Goal: Information Seeking & Learning: Learn about a topic

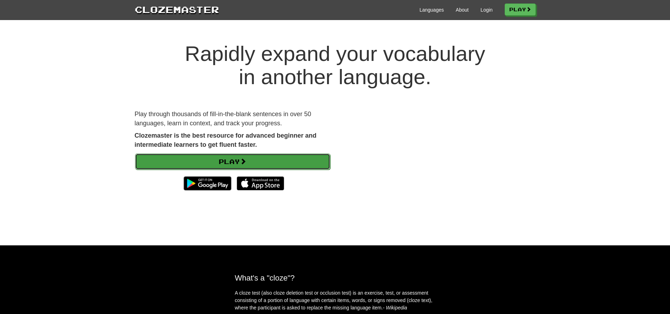
drag, startPoint x: 262, startPoint y: 159, endPoint x: 265, endPoint y: 158, distance: 3.7
click at [262, 159] on link "Play" at bounding box center [232, 161] width 195 height 16
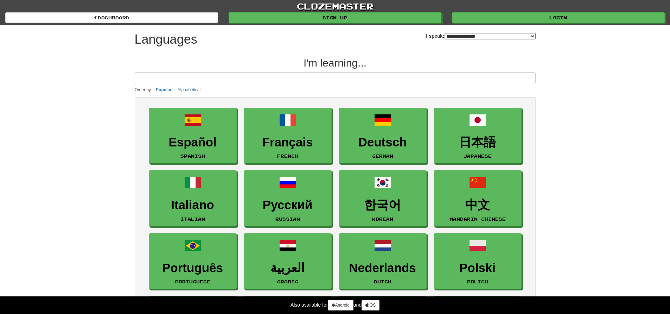
select select "*******"
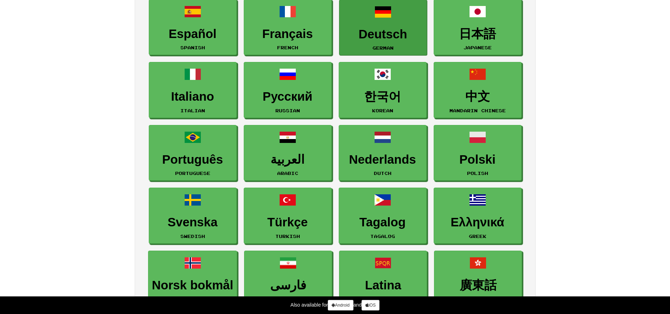
scroll to position [147, 0]
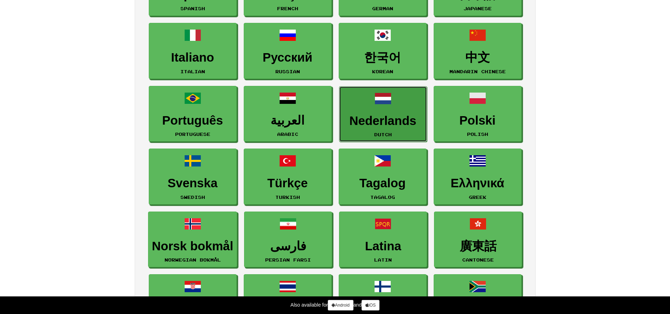
click at [391, 128] on link "Nederlands Dutch" at bounding box center [383, 114] width 88 height 56
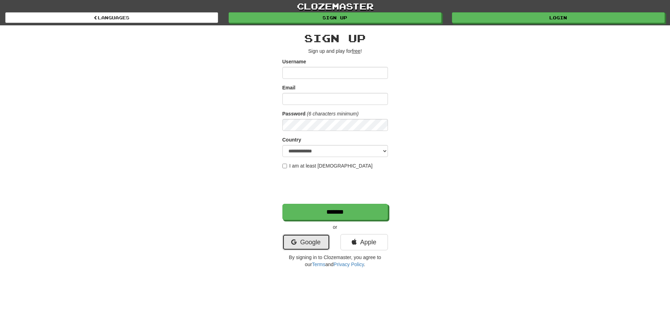
click at [302, 243] on link "Google" at bounding box center [305, 242] width 47 height 16
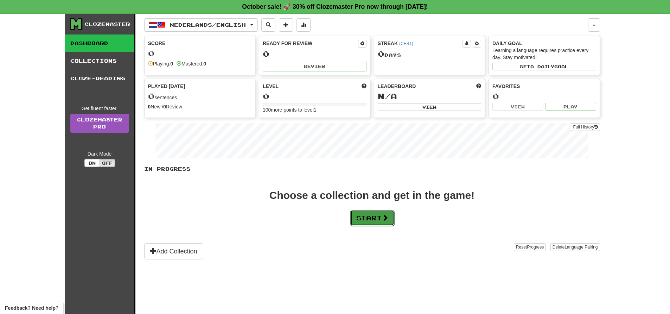
click at [367, 218] on button "Start" at bounding box center [372, 218] width 44 height 16
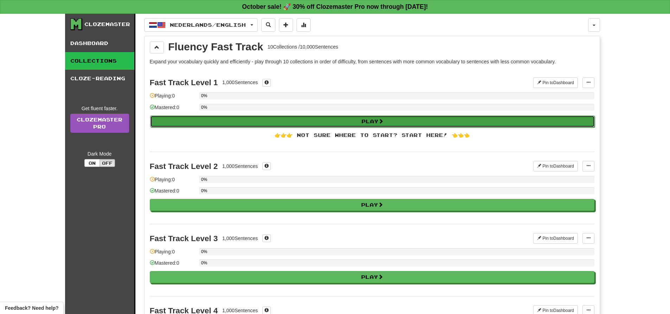
click at [325, 124] on button "Play" at bounding box center [372, 121] width 445 height 12
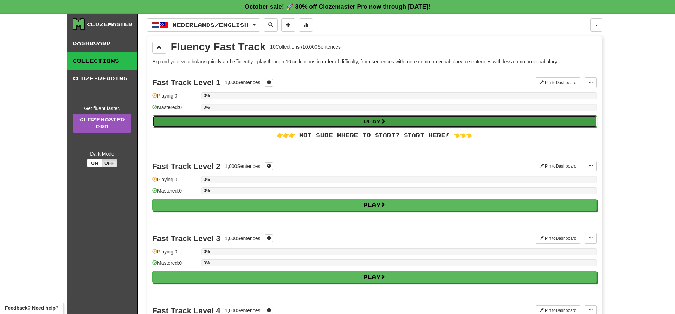
select select "**"
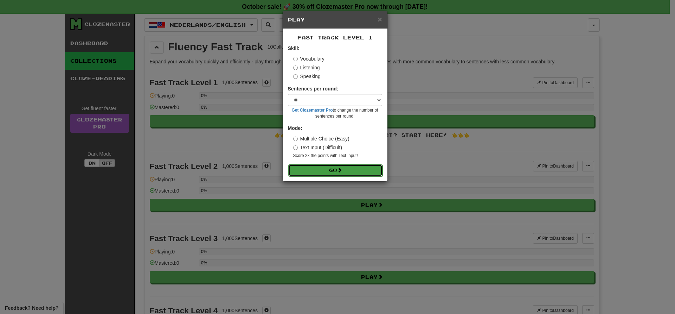
click at [341, 172] on span at bounding box center [339, 169] width 5 height 5
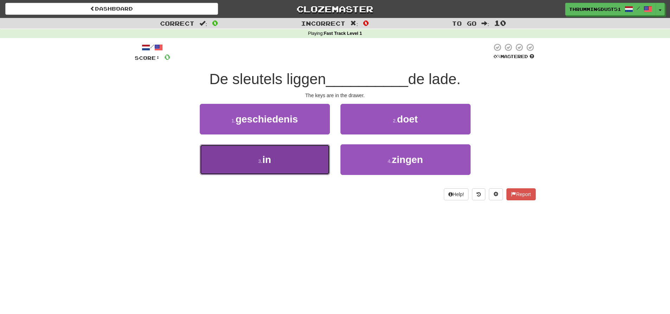
click at [276, 158] on button "3 . in" at bounding box center [265, 159] width 130 height 31
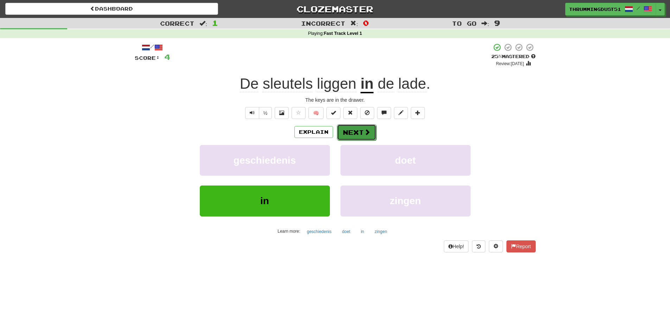
click at [365, 136] on button "Next" at bounding box center [356, 132] width 39 height 16
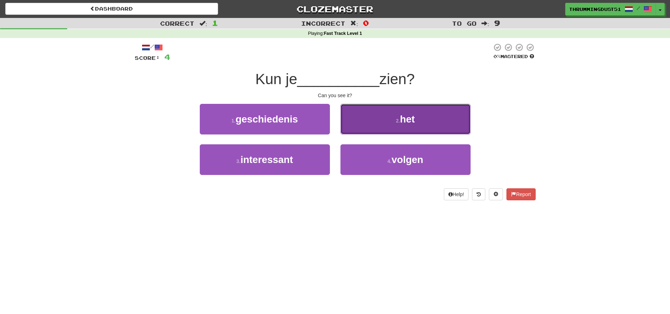
click at [398, 126] on button "2 . het" at bounding box center [405, 119] width 130 height 31
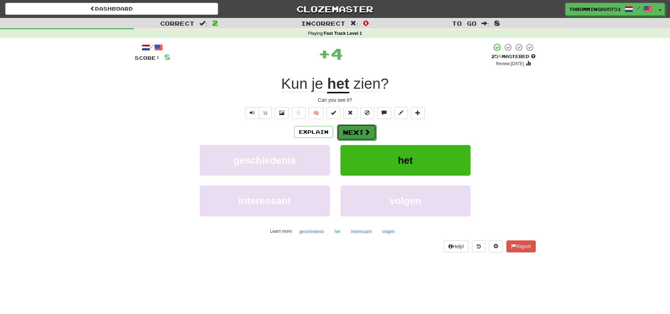
click at [364, 131] on span at bounding box center [367, 132] width 6 height 6
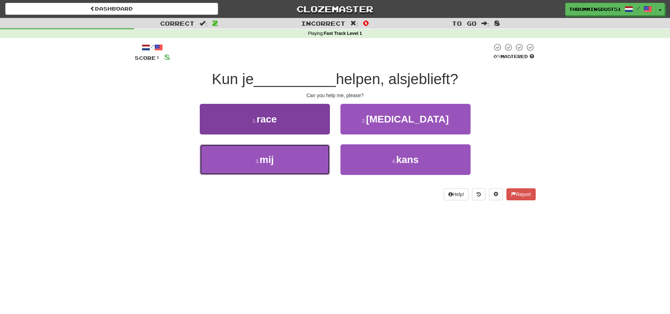
click at [302, 153] on button "3 . mij" at bounding box center [265, 159] width 130 height 31
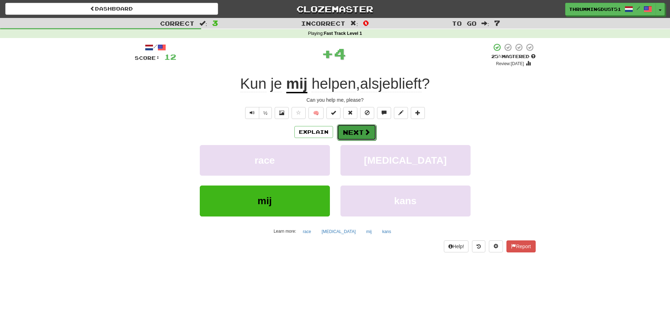
click at [359, 133] on button "Next" at bounding box center [356, 132] width 39 height 16
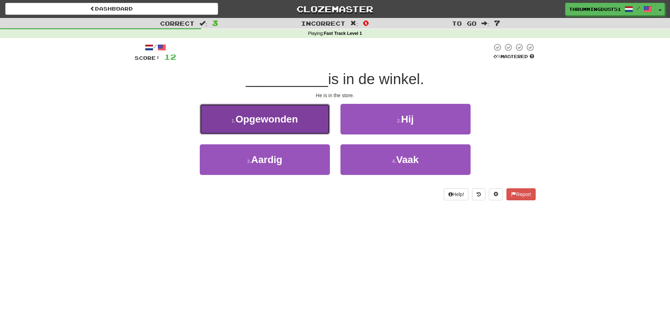
click at [296, 126] on button "1 . Opgewonden" at bounding box center [265, 119] width 130 height 31
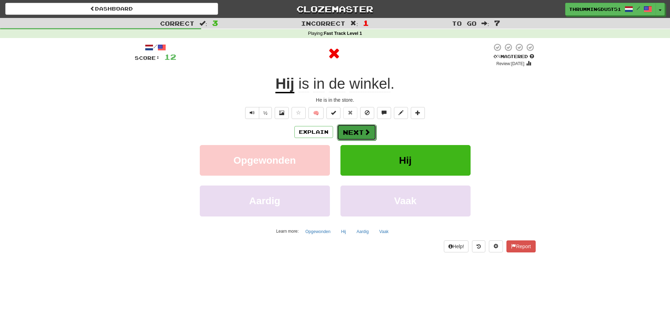
click at [351, 135] on button "Next" at bounding box center [356, 132] width 39 height 16
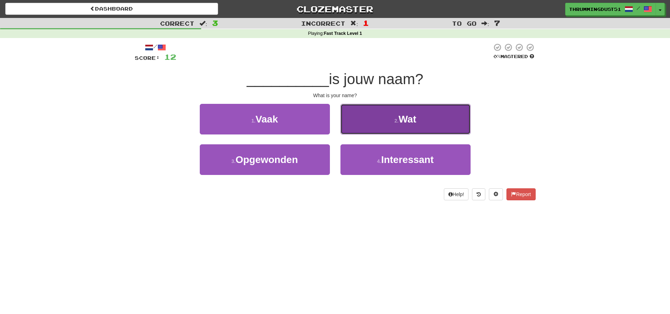
click at [389, 129] on button "2 . Wat" at bounding box center [405, 119] width 130 height 31
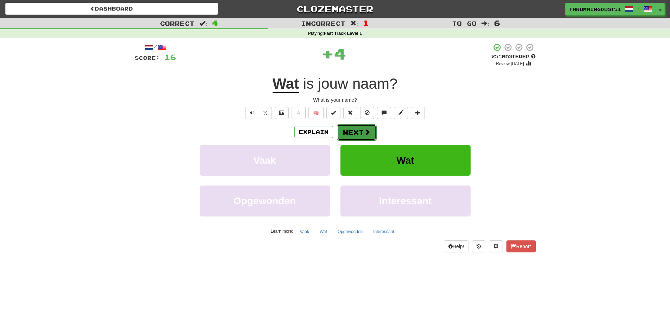
click at [358, 134] on button "Next" at bounding box center [356, 132] width 39 height 16
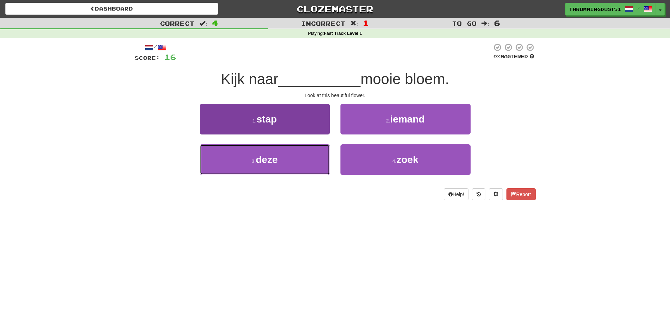
drag, startPoint x: 275, startPoint y: 159, endPoint x: 280, endPoint y: 157, distance: 5.4
click at [275, 159] on span "deze" at bounding box center [267, 159] width 22 height 11
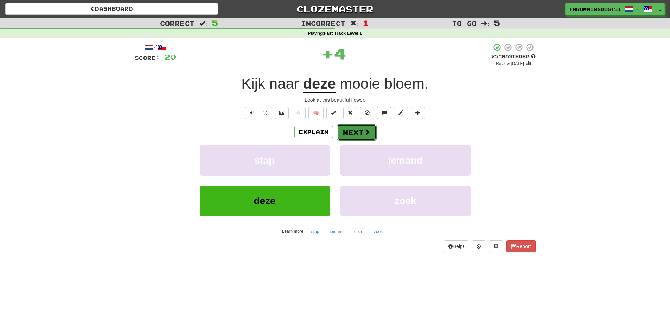
click at [352, 133] on button "Next" at bounding box center [356, 132] width 39 height 16
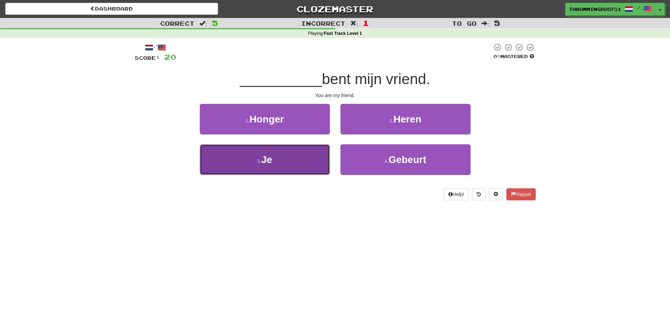
click at [306, 167] on button "3 . Je" at bounding box center [265, 159] width 130 height 31
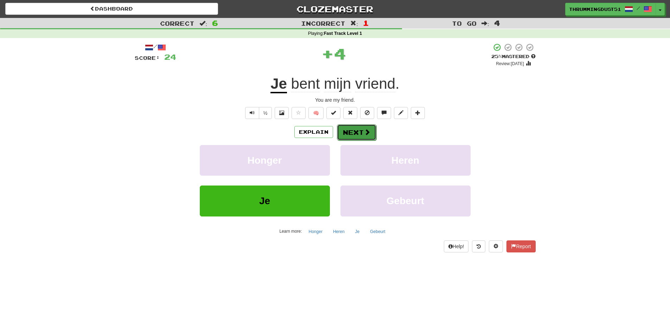
click at [362, 135] on button "Next" at bounding box center [356, 132] width 39 height 16
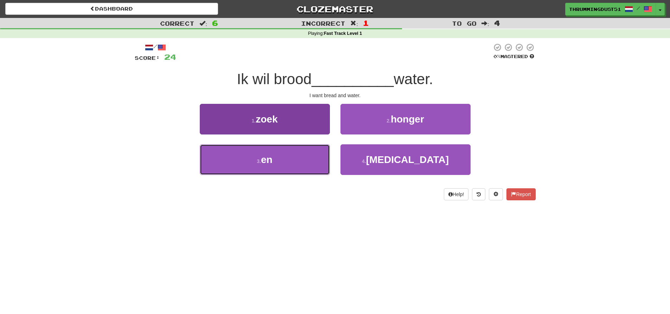
click at [288, 170] on button "3 . en" at bounding box center [265, 159] width 130 height 31
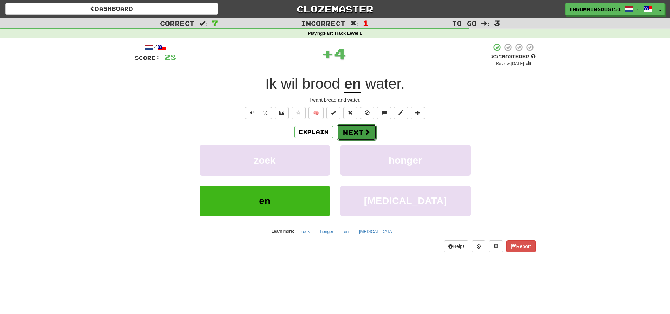
click at [350, 134] on button "Next" at bounding box center [356, 132] width 39 height 16
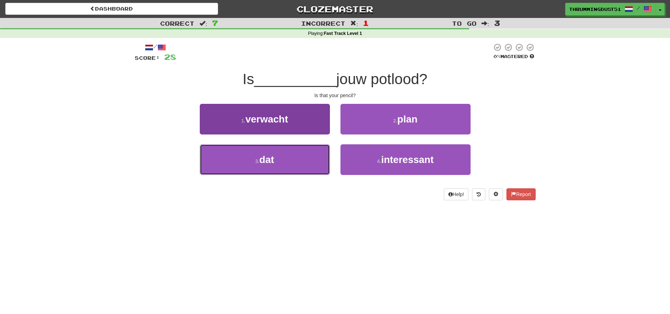
drag, startPoint x: 283, startPoint y: 160, endPoint x: 290, endPoint y: 156, distance: 7.6
click at [283, 160] on button "3 . dat" at bounding box center [265, 159] width 130 height 31
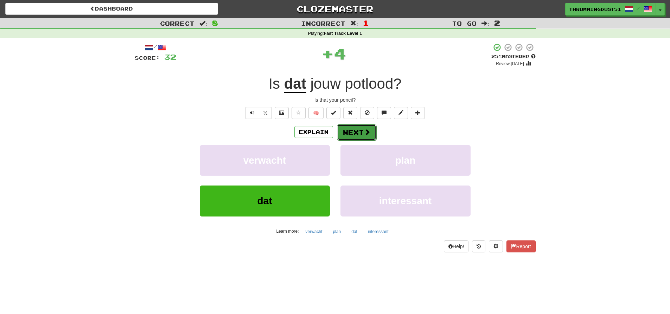
click at [364, 132] on span at bounding box center [367, 132] width 6 height 6
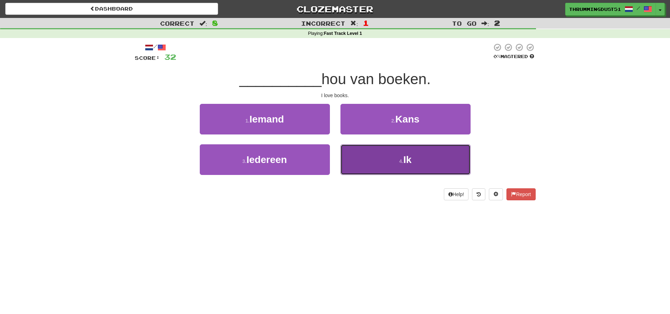
click at [394, 168] on button "4 . Ik" at bounding box center [405, 159] width 130 height 31
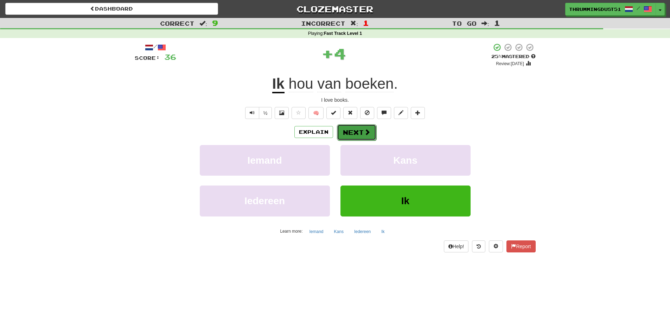
click at [362, 137] on button "Next" at bounding box center [356, 132] width 39 height 16
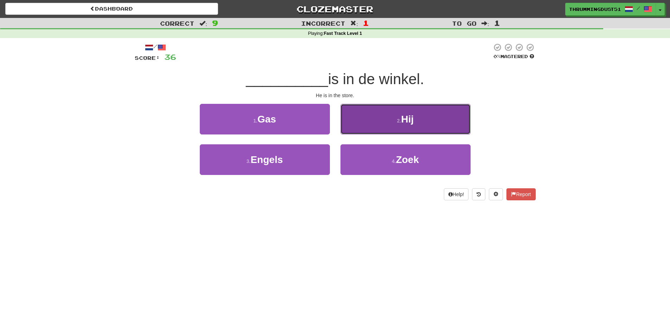
click at [399, 127] on button "2 . Hij" at bounding box center [405, 119] width 130 height 31
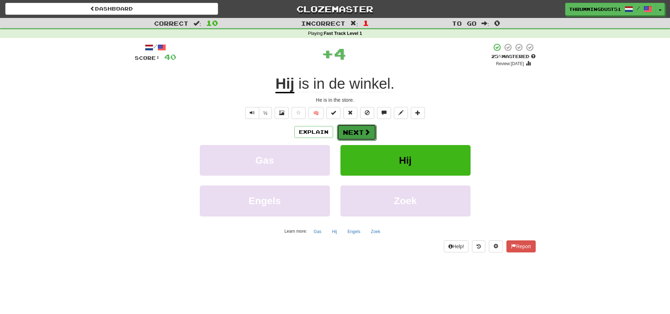
click at [357, 135] on button "Next" at bounding box center [356, 132] width 39 height 16
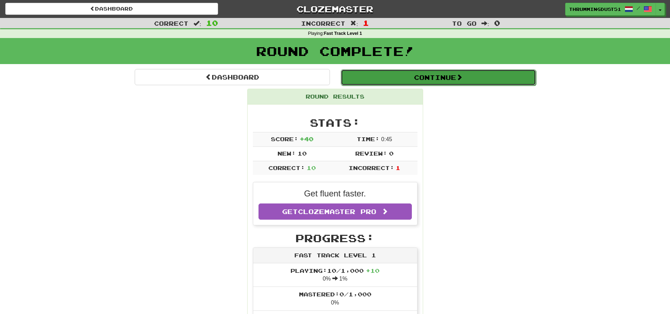
click at [412, 77] on button "Continue" at bounding box center [438, 77] width 195 height 16
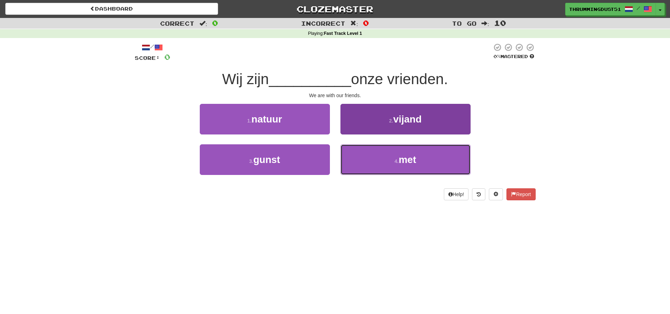
drag, startPoint x: 380, startPoint y: 160, endPoint x: 390, endPoint y: 157, distance: 10.9
click at [380, 160] on button "4 . met" at bounding box center [405, 159] width 130 height 31
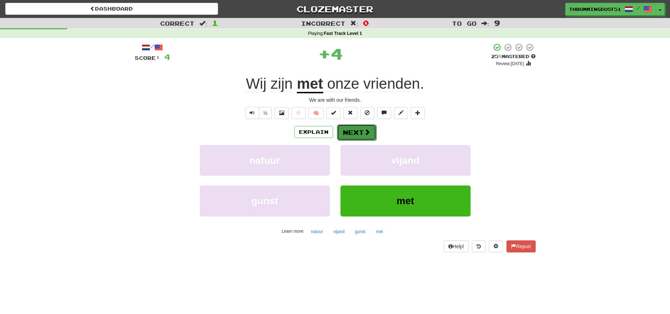
click at [365, 135] on span at bounding box center [367, 132] width 6 height 6
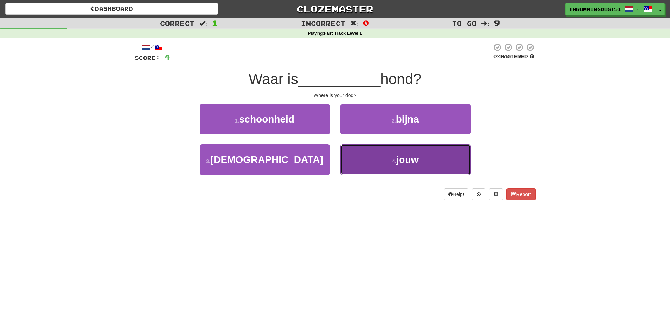
click at [394, 164] on small "4 ." at bounding box center [394, 161] width 4 height 6
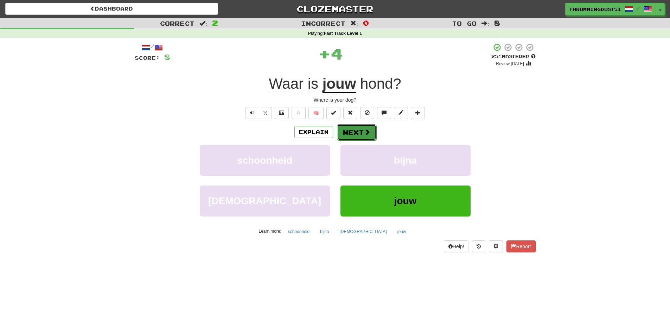
click at [362, 137] on button "Next" at bounding box center [356, 132] width 39 height 16
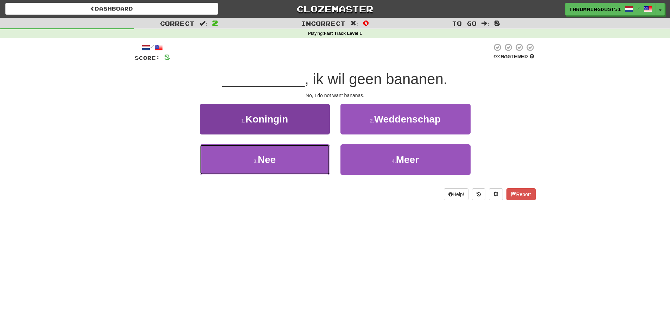
drag, startPoint x: 304, startPoint y: 162, endPoint x: 310, endPoint y: 160, distance: 6.2
click at [304, 162] on button "3 . Nee" at bounding box center [265, 159] width 130 height 31
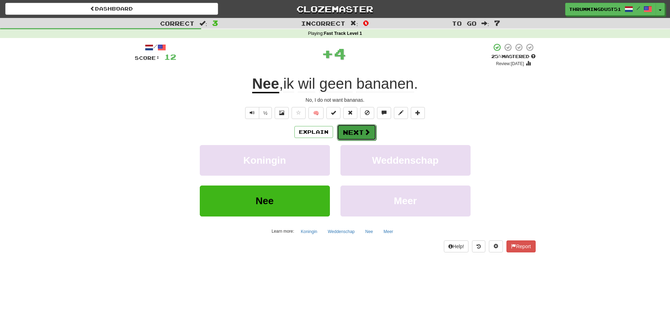
click at [358, 134] on button "Next" at bounding box center [356, 132] width 39 height 16
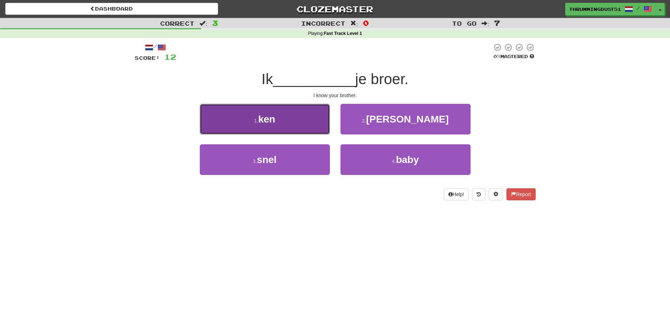
click at [280, 127] on button "1 . ken" at bounding box center [265, 119] width 130 height 31
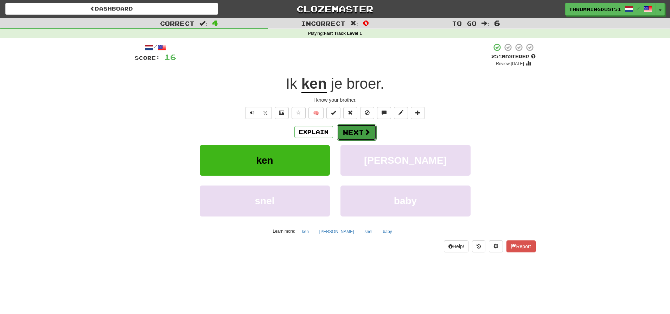
click at [362, 136] on button "Next" at bounding box center [356, 132] width 39 height 16
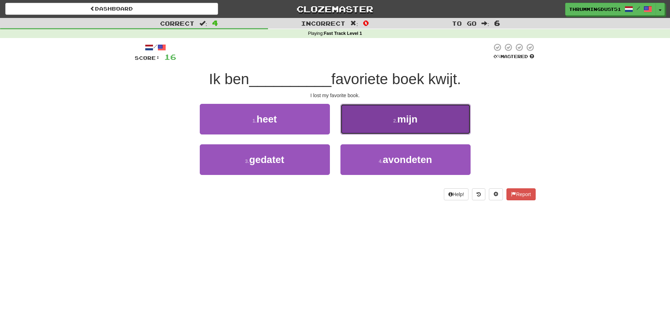
click at [400, 123] on span "mijn" at bounding box center [407, 119] width 20 height 11
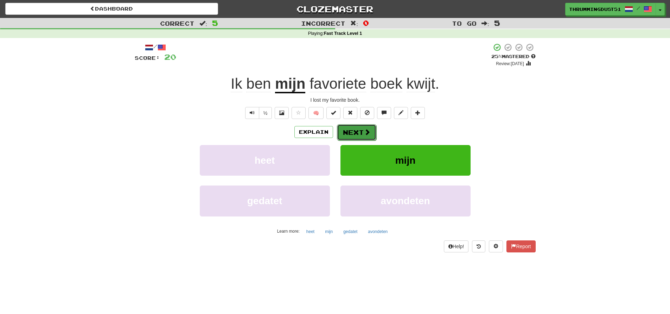
click at [352, 133] on button "Next" at bounding box center [356, 132] width 39 height 16
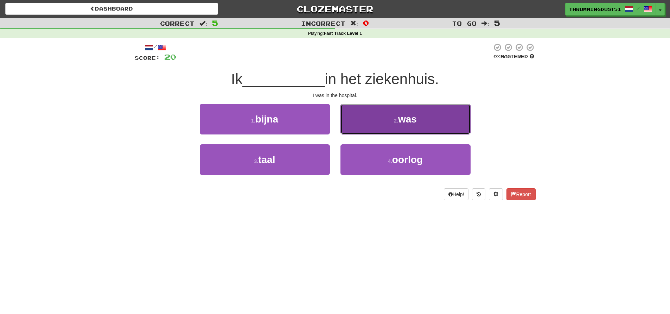
click at [402, 126] on button "2 . was" at bounding box center [405, 119] width 130 height 31
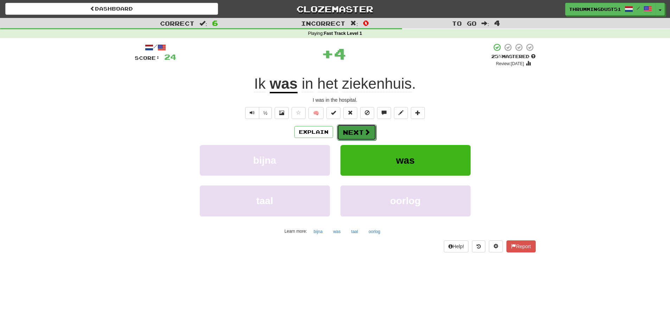
click at [364, 130] on span at bounding box center [367, 132] width 6 height 6
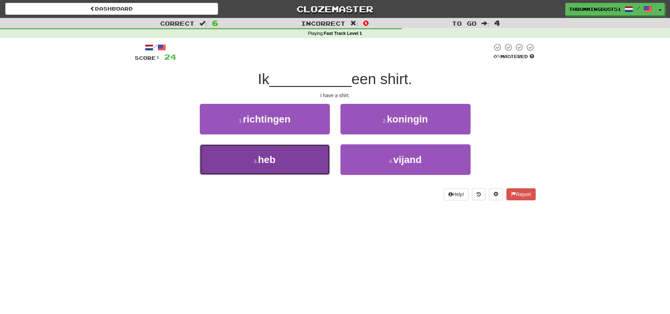
click at [279, 156] on button "3 . heb" at bounding box center [265, 159] width 130 height 31
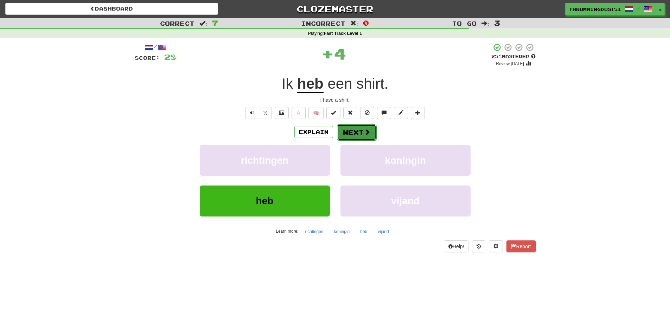
click at [359, 134] on button "Next" at bounding box center [356, 132] width 39 height 16
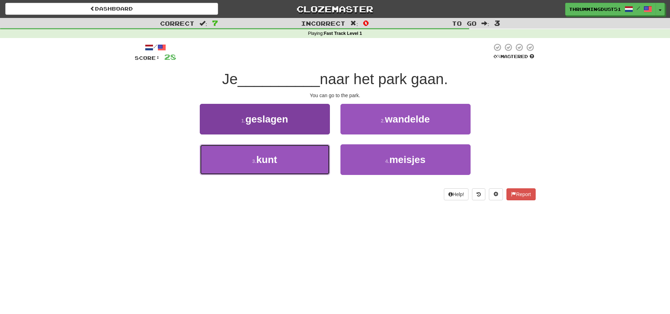
click at [274, 158] on span "kunt" at bounding box center [266, 159] width 21 height 11
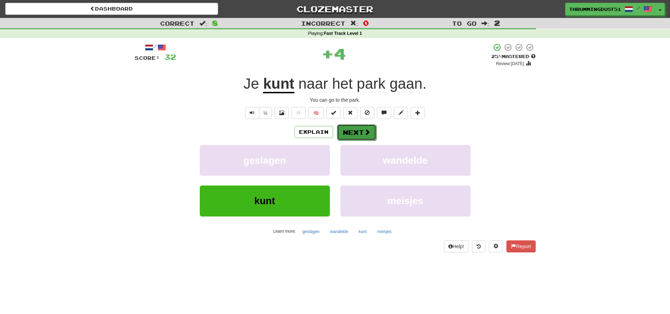
click at [364, 134] on span at bounding box center [367, 132] width 6 height 6
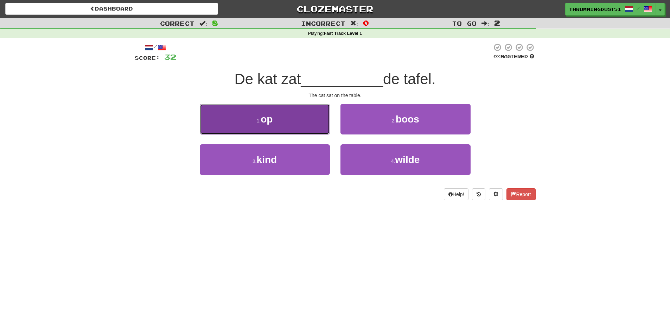
click at [276, 120] on button "1 . op" at bounding box center [265, 119] width 130 height 31
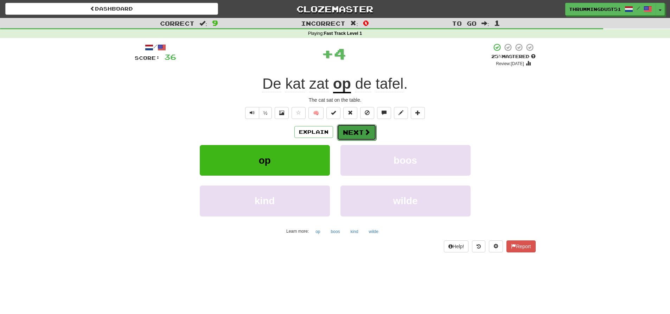
click at [355, 135] on button "Next" at bounding box center [356, 132] width 39 height 16
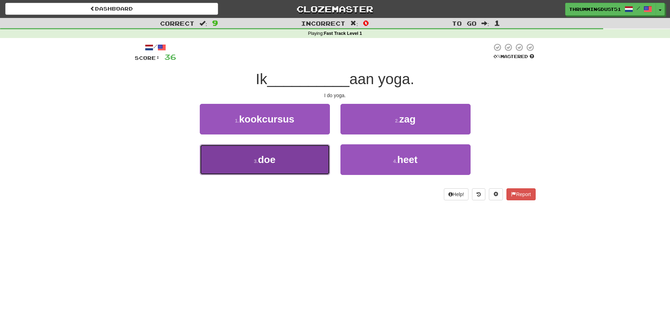
click at [267, 158] on span "doe" at bounding box center [267, 159] width 18 height 11
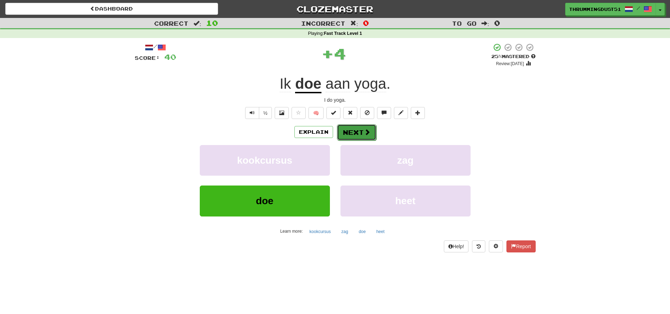
click at [342, 134] on button "Next" at bounding box center [356, 132] width 39 height 16
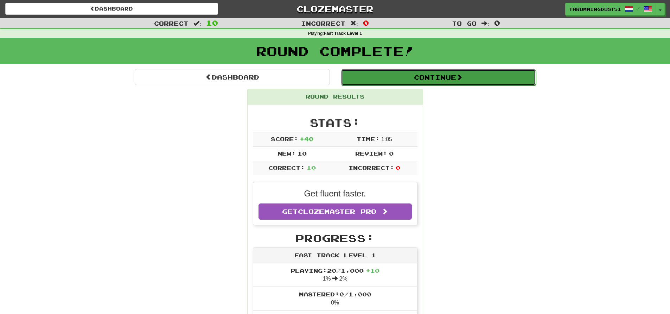
click at [402, 79] on button "Continue" at bounding box center [438, 77] width 195 height 16
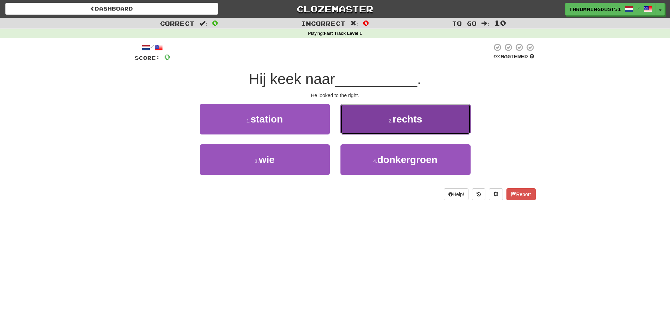
click at [383, 130] on button "2 . rechts" at bounding box center [405, 119] width 130 height 31
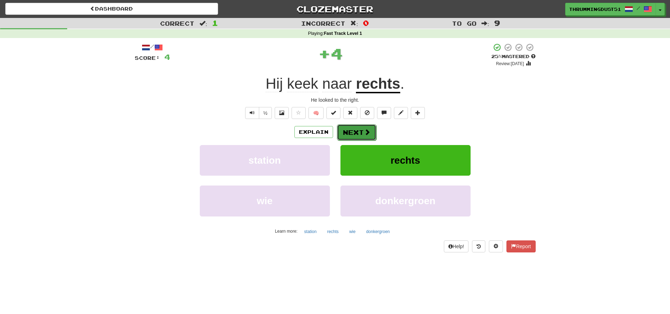
click at [349, 131] on button "Next" at bounding box center [356, 132] width 39 height 16
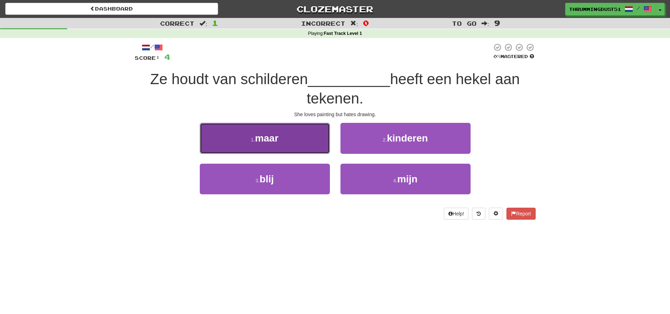
click at [276, 128] on button "1 . maar" at bounding box center [265, 138] width 130 height 31
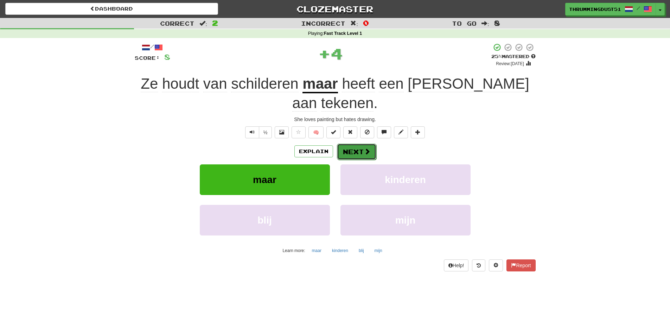
click at [342, 144] on button "Next" at bounding box center [356, 152] width 39 height 16
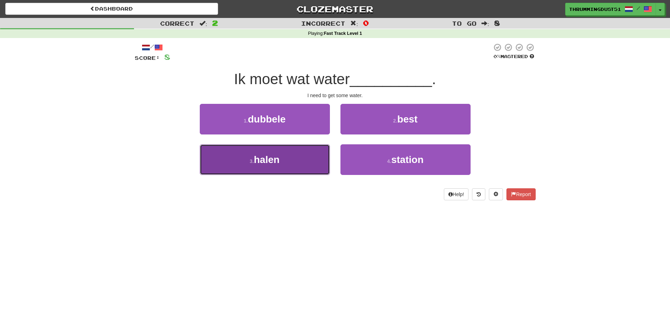
click at [288, 155] on button "3 . halen" at bounding box center [265, 159] width 130 height 31
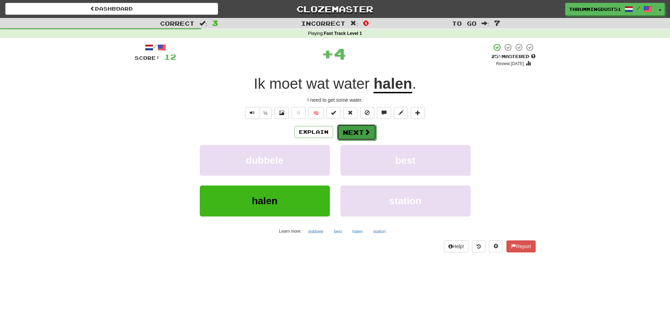
click at [365, 132] on span at bounding box center [367, 132] width 6 height 6
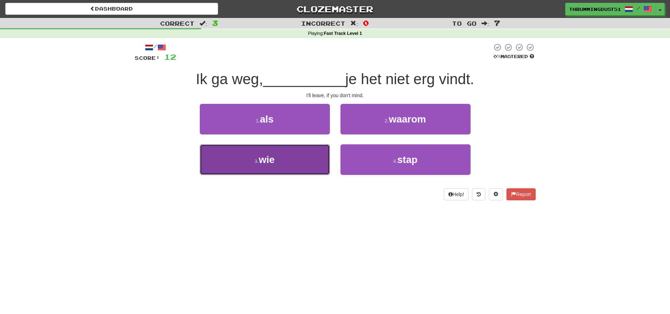
click at [300, 161] on button "3 . wie" at bounding box center [265, 159] width 130 height 31
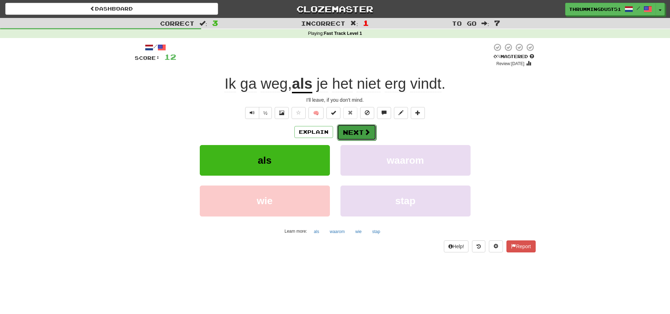
click at [357, 136] on button "Next" at bounding box center [356, 132] width 39 height 16
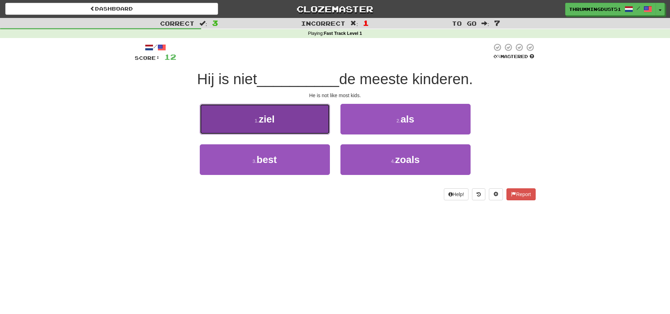
click at [295, 122] on button "1 . ziel" at bounding box center [265, 119] width 130 height 31
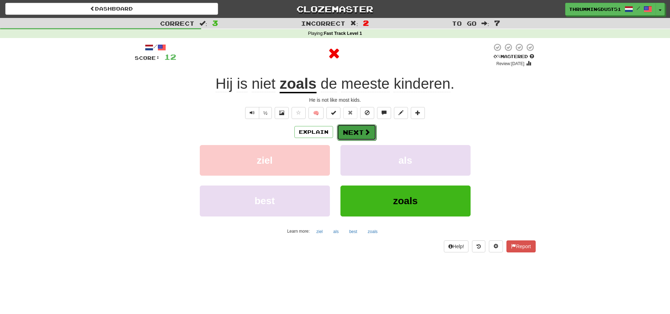
click at [358, 135] on button "Next" at bounding box center [356, 132] width 39 height 16
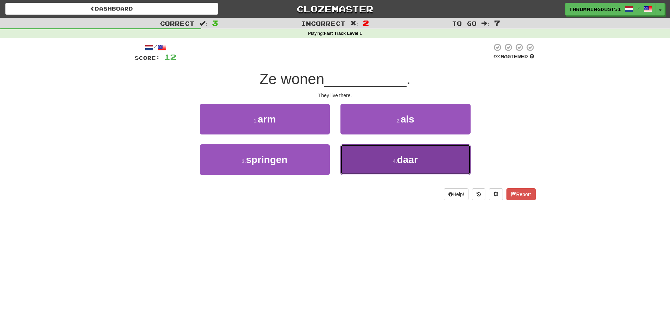
click at [399, 154] on span "daar" at bounding box center [407, 159] width 21 height 11
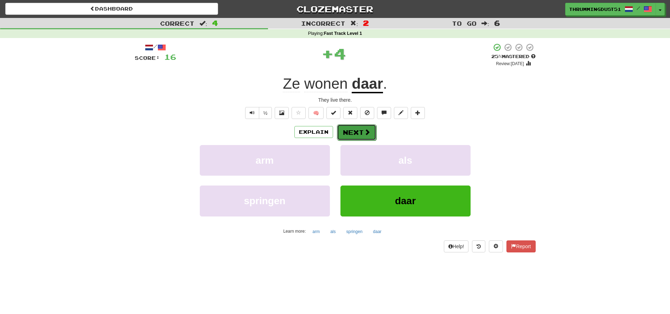
click at [357, 130] on button "Next" at bounding box center [356, 132] width 39 height 16
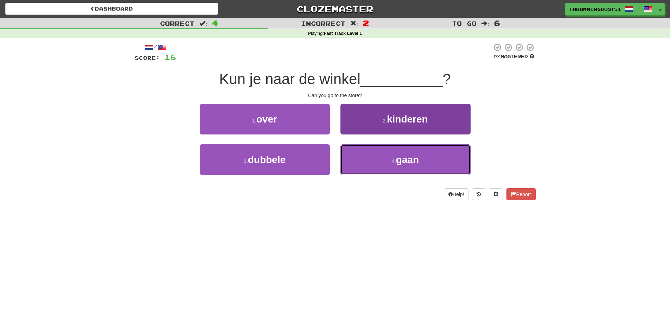
click at [391, 165] on button "4 . gaan" at bounding box center [405, 159] width 130 height 31
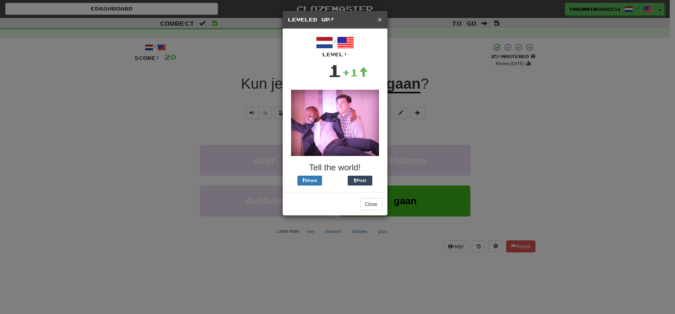
click at [380, 20] on span "×" at bounding box center [380, 19] width 4 height 8
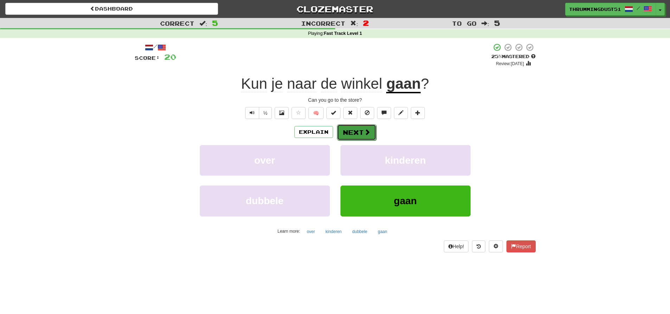
click at [359, 130] on button "Next" at bounding box center [356, 132] width 39 height 16
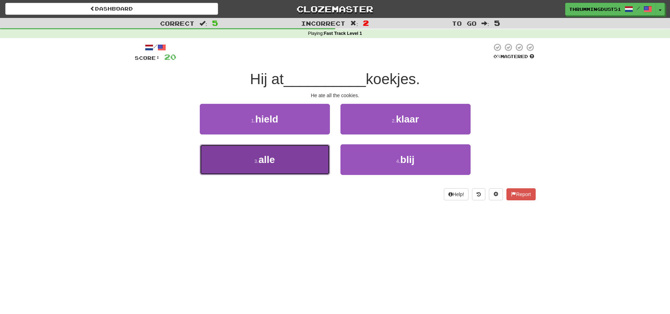
click at [276, 156] on button "3 . alle" at bounding box center [265, 159] width 130 height 31
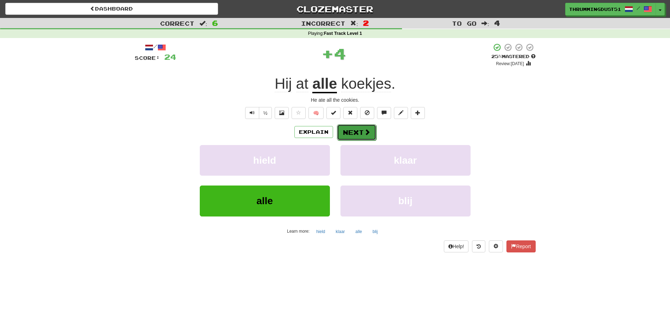
click at [357, 133] on button "Next" at bounding box center [356, 132] width 39 height 16
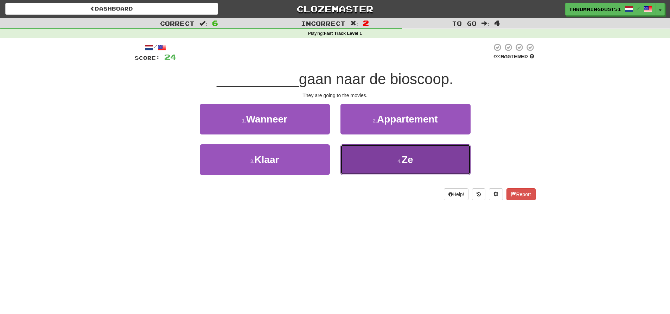
click at [400, 163] on small "4 ." at bounding box center [399, 161] width 4 height 6
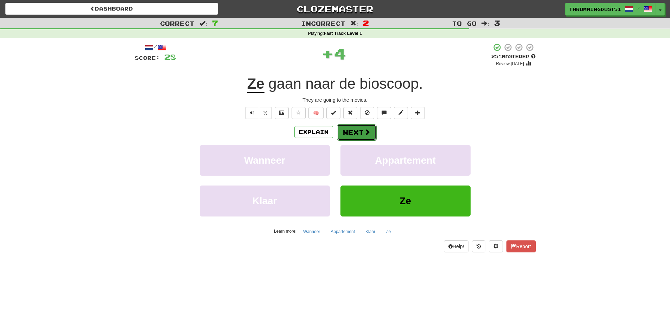
click at [364, 132] on span at bounding box center [367, 132] width 6 height 6
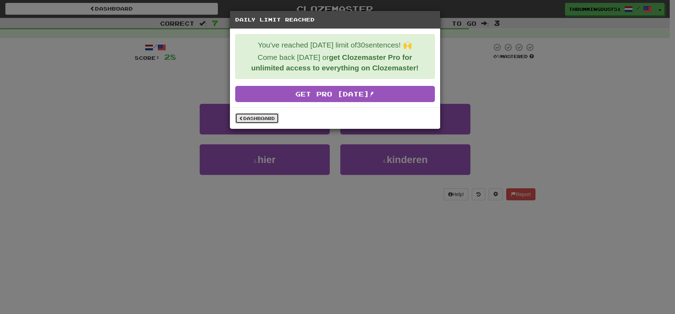
click at [262, 120] on link "Dashboard" at bounding box center [257, 118] width 44 height 11
